Goal: Find specific page/section: Find specific page/section

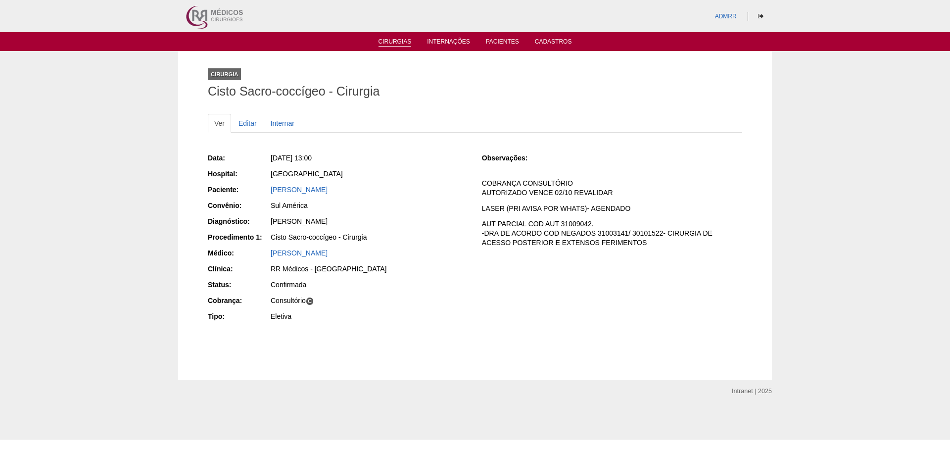
click at [390, 42] on link "Cirurgias" at bounding box center [394, 42] width 33 height 8
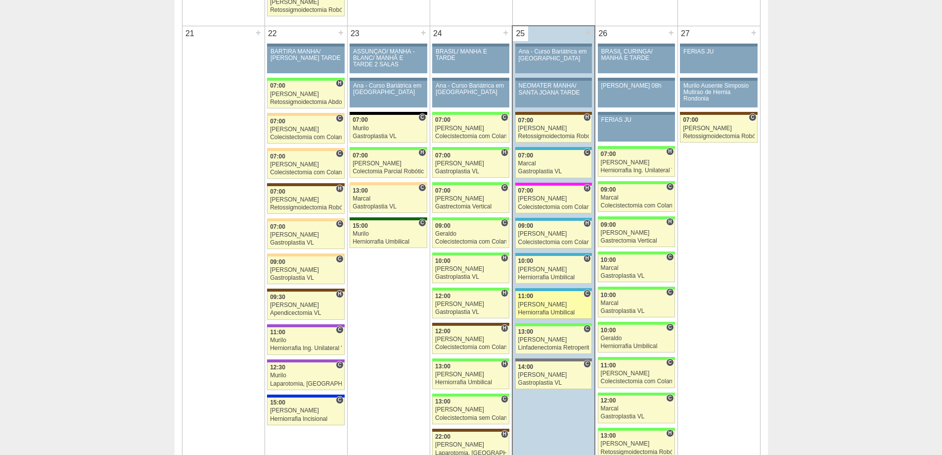
scroll to position [1484, 0]
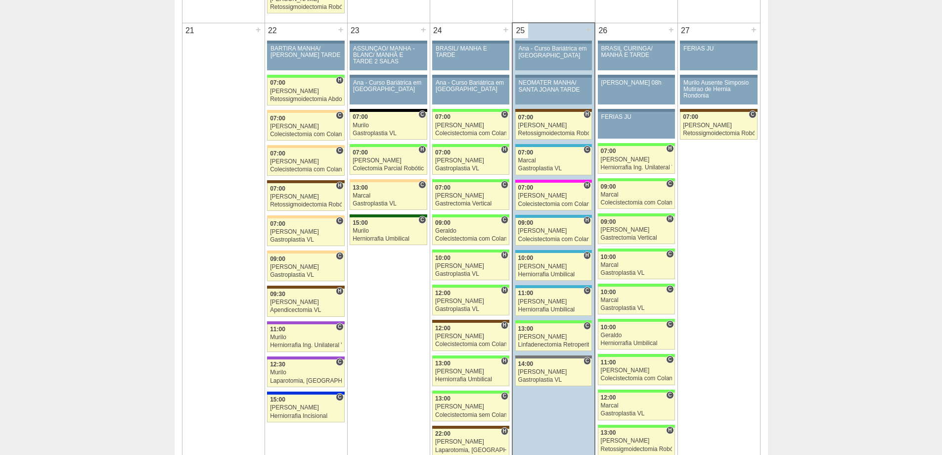
click at [72, 113] on div "Calendário Lista Exportar Cirurgias « Anterior [DATE] Próximo » Dom Seg Ter Qua…" at bounding box center [471, 20] width 942 height 2907
click at [545, 337] on div "[PERSON_NAME]" at bounding box center [553, 336] width 71 height 6
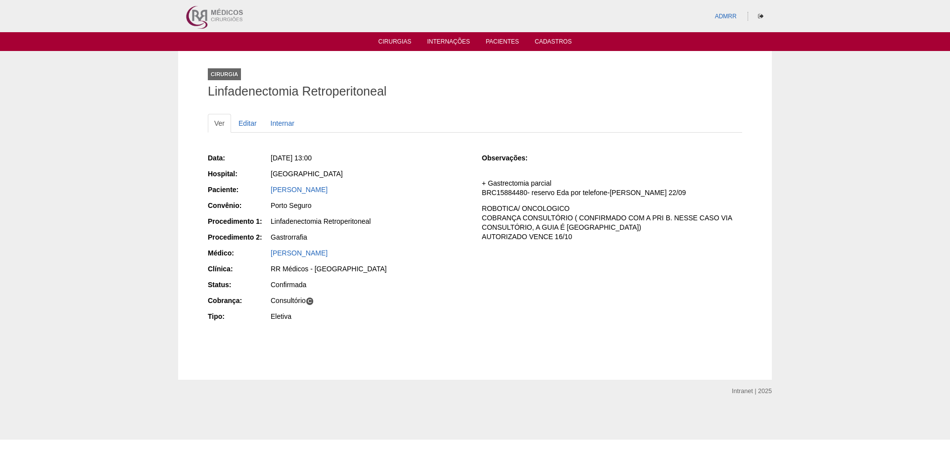
click at [124, 200] on div "Cirurgia Linfadenectomia Retroperitoneal Ver Editar Internar Data: [DATE] 13:00…" at bounding box center [475, 215] width 950 height 329
